Goal: Information Seeking & Learning: Learn about a topic

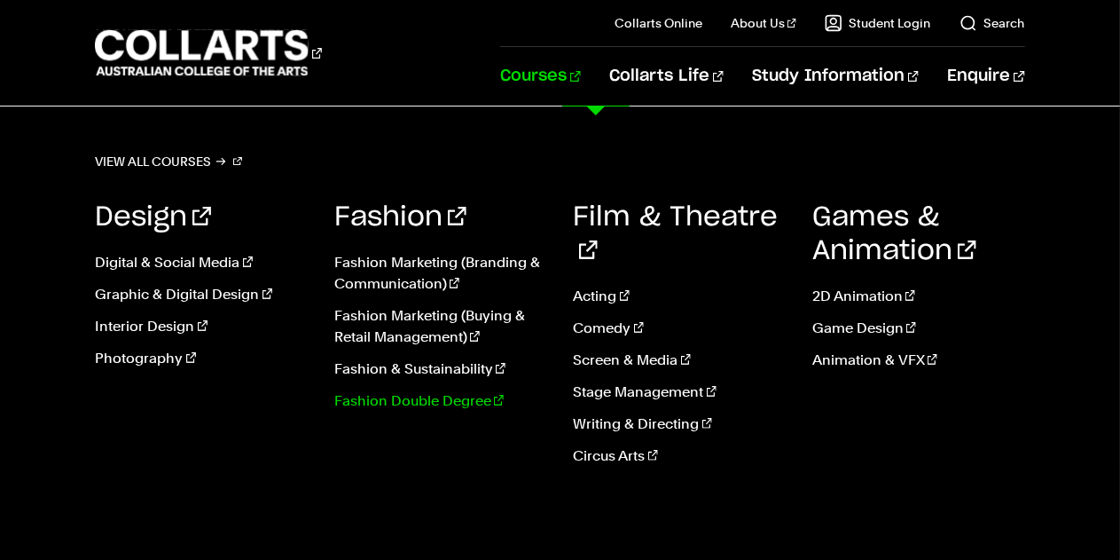
click at [433, 398] on link "Fashion Double Degree" at bounding box center [440, 400] width 213 height 21
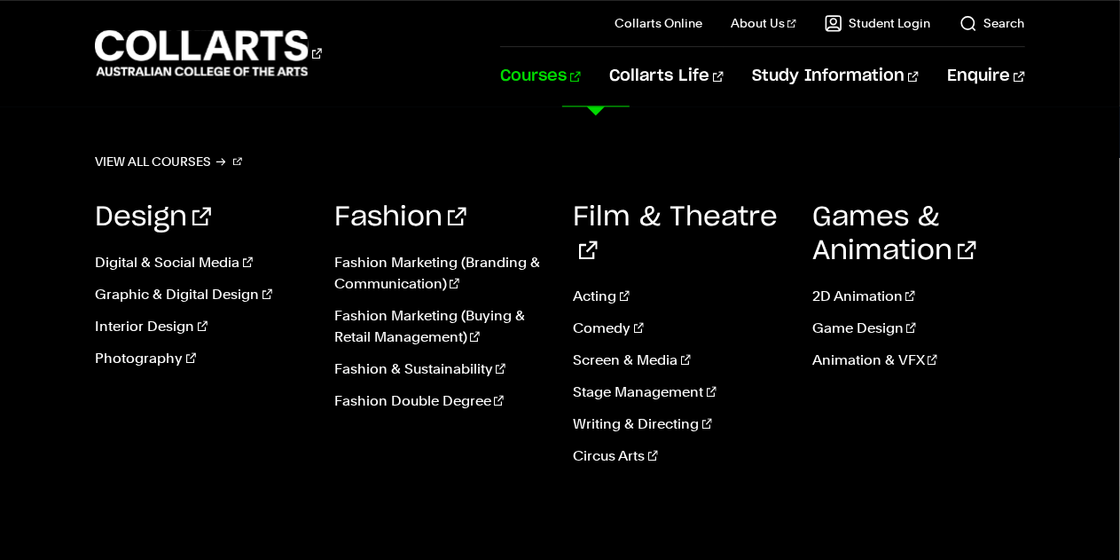
scroll to position [2101, 0]
click at [404, 260] on link "Fashion Marketing (Branding & Communication)" at bounding box center [440, 273] width 213 height 43
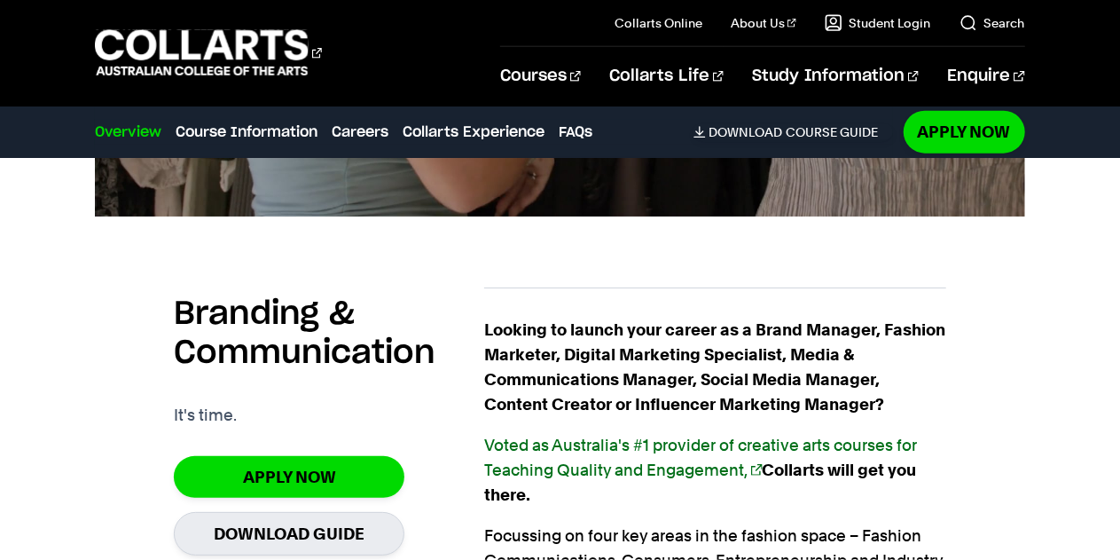
scroll to position [1300, 0]
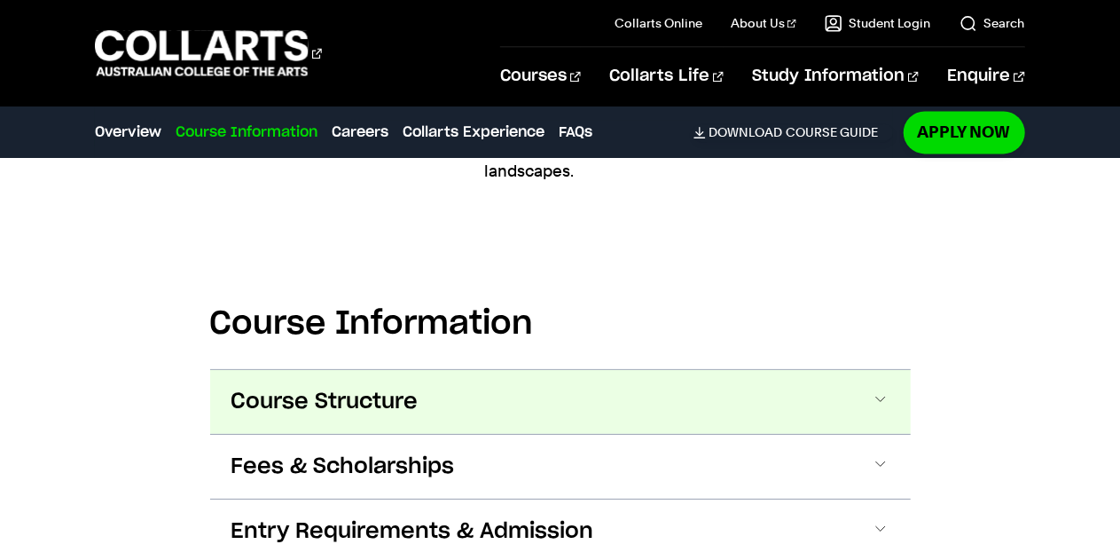
click at [579, 389] on button "Course Structure" at bounding box center [560, 402] width 701 height 64
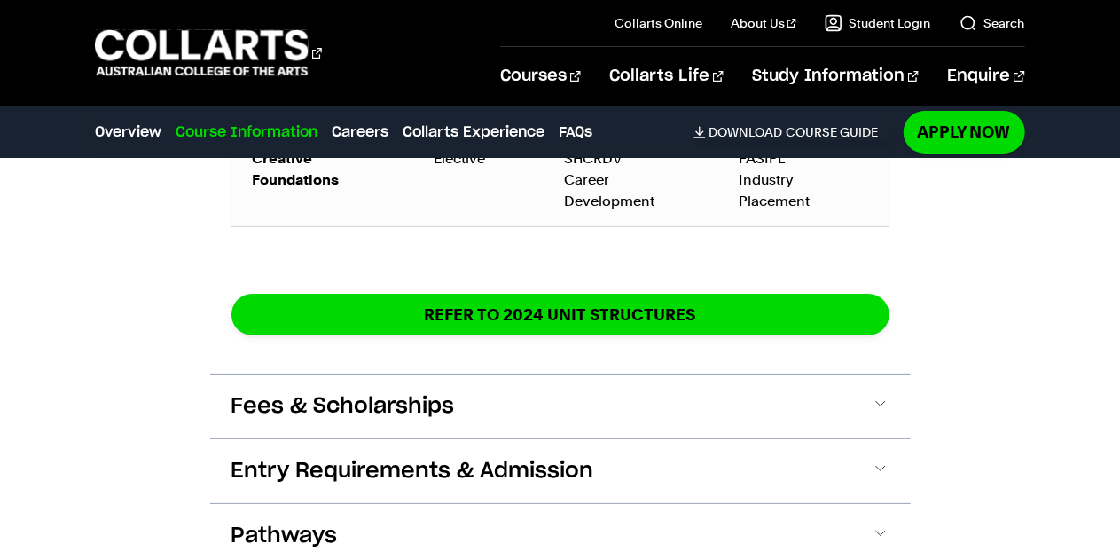
scroll to position [3398, 0]
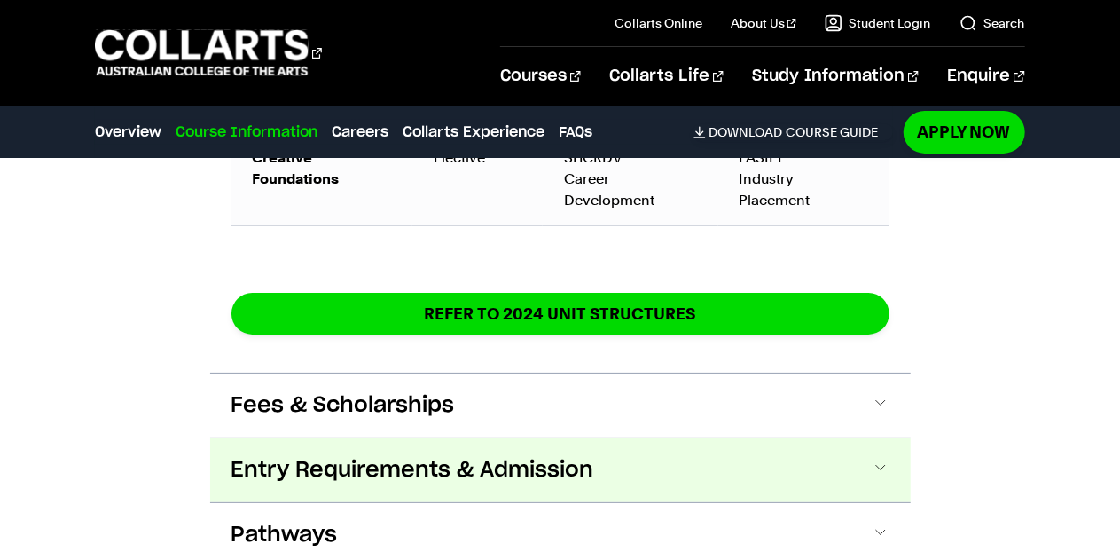
click at [731, 449] on button "Entry Requirements & Admission" at bounding box center [560, 470] width 701 height 64
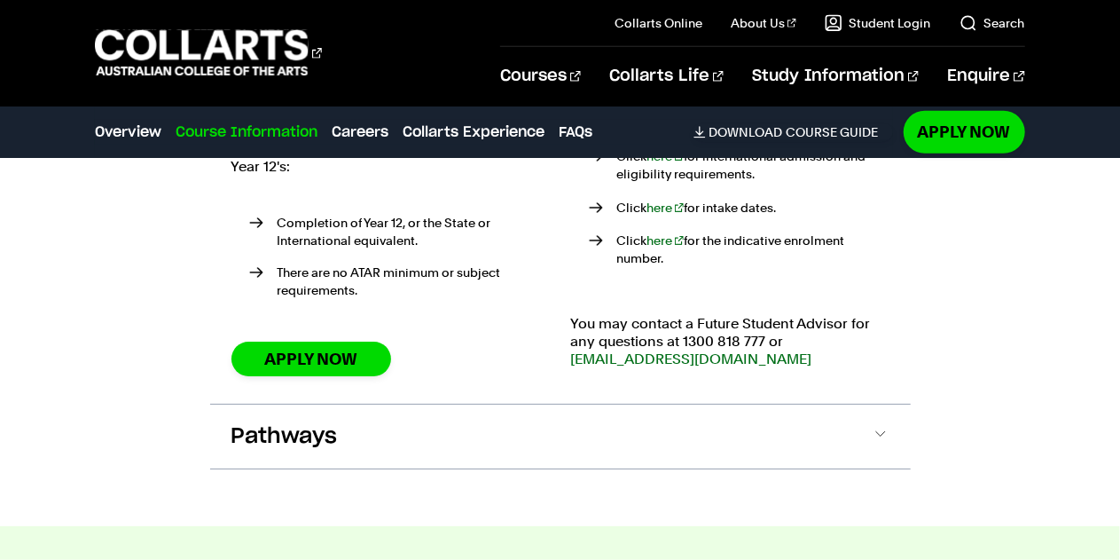
scroll to position [3904, 0]
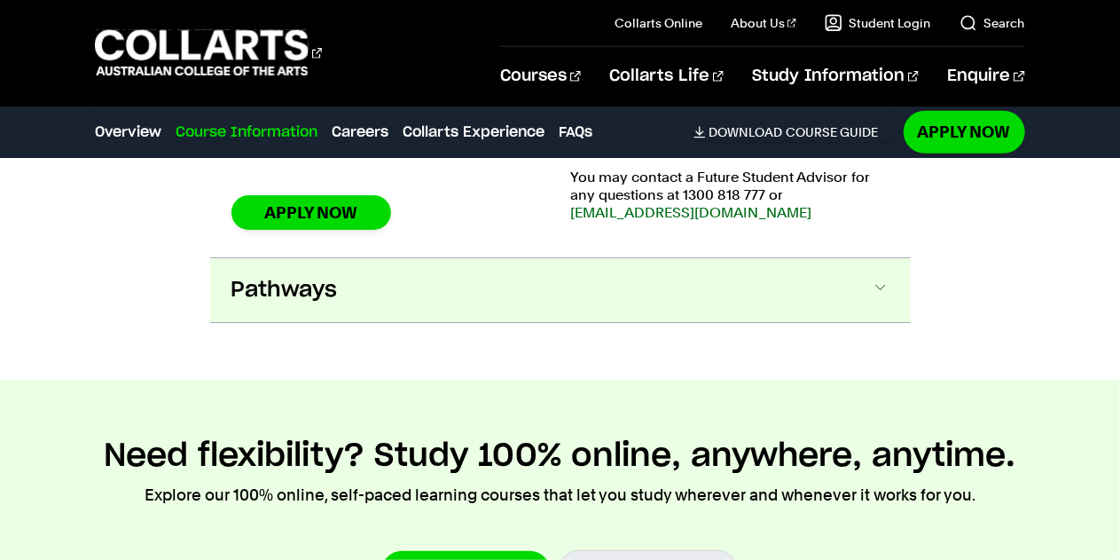
click at [585, 263] on button "Pathways" at bounding box center [560, 290] width 701 height 64
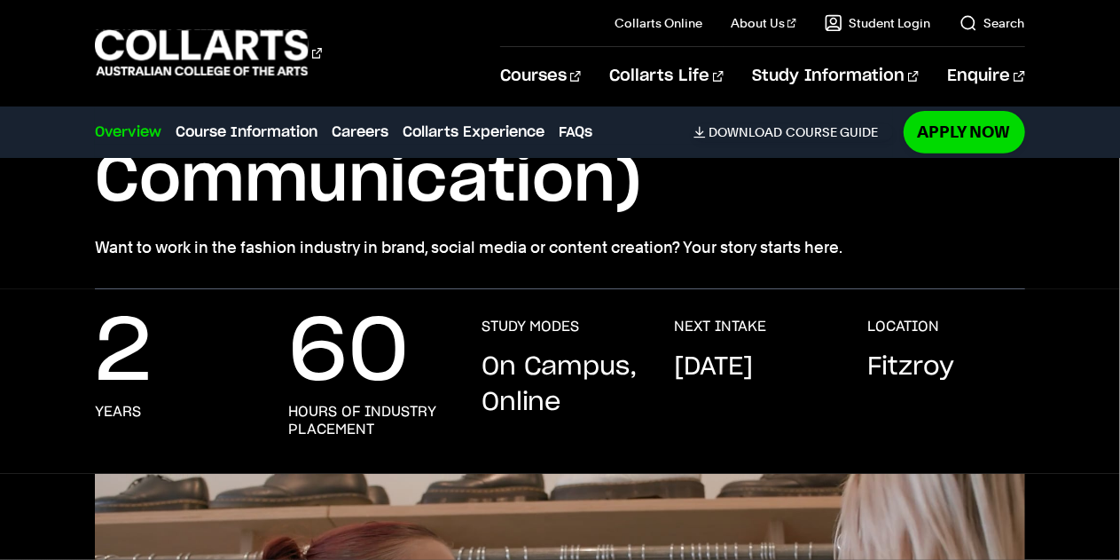
scroll to position [0, 0]
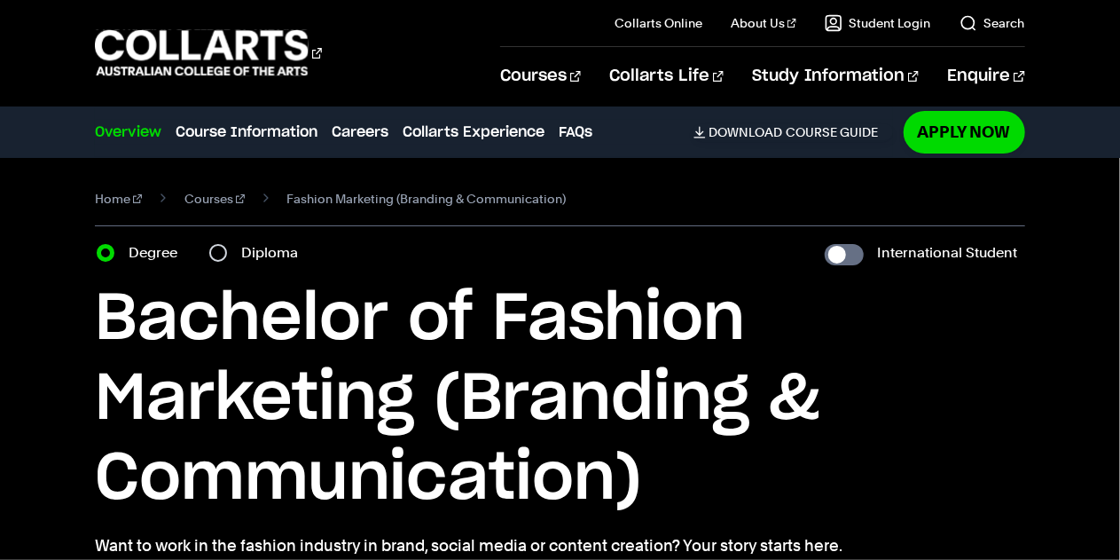
click at [138, 133] on link "Overview" at bounding box center [128, 131] width 67 height 21
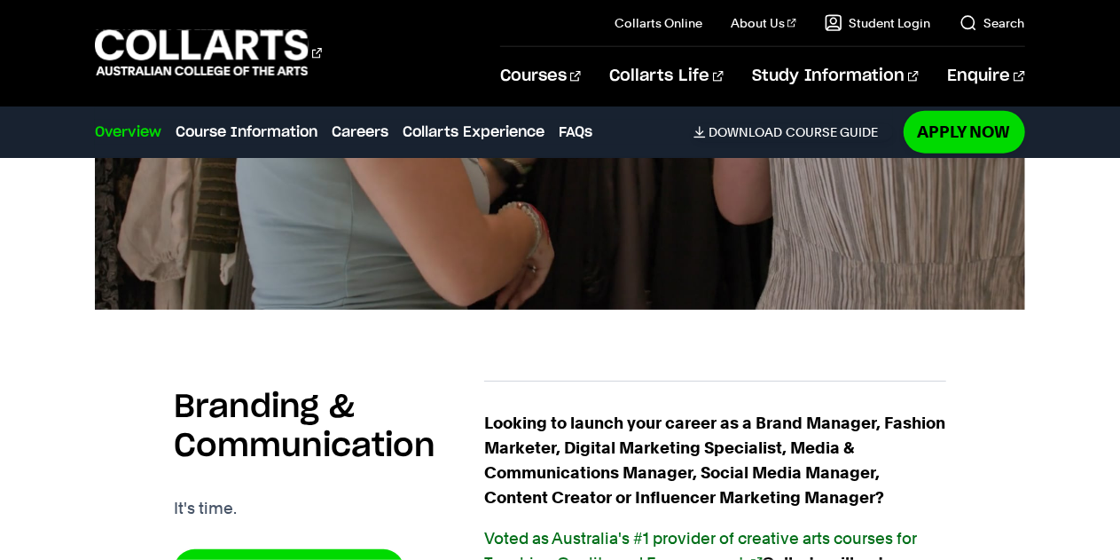
scroll to position [998, 0]
